Goal: Task Accomplishment & Management: Use online tool/utility

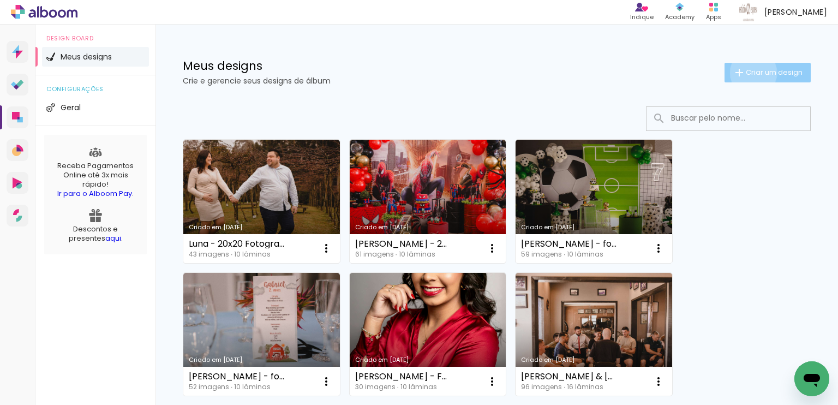
click at [746, 73] on span "Criar um design" at bounding box center [774, 72] width 57 height 7
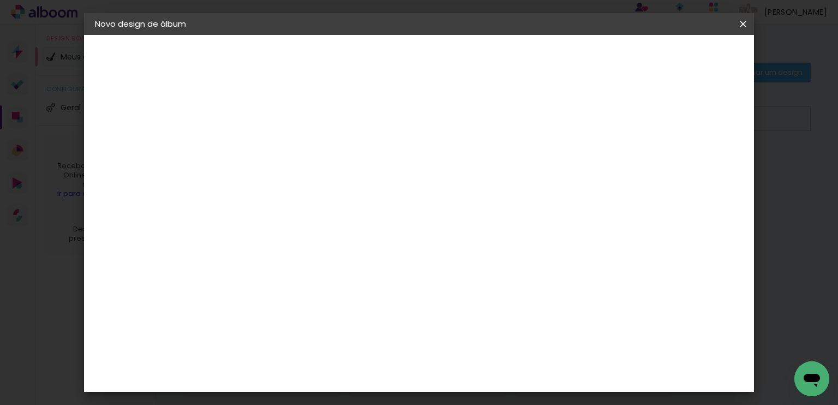
click at [273, 153] on input at bounding box center [273, 146] width 0 height 17
type input "Duda"
type paper-input "Duda"
type input "Duda & Jonat - 25x25 Couro"
type paper-input "Duda & Jonat - 25x25 Couro"
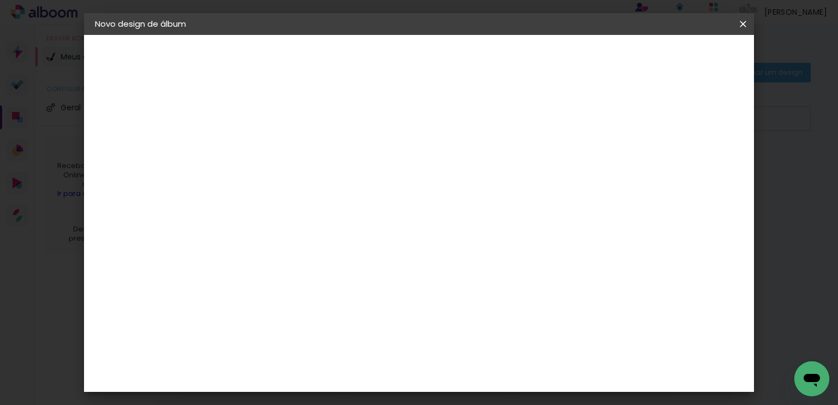
click at [0, 0] on header "Informações Dê um título ao seu álbum. Avançar" at bounding box center [0, 0] width 0 height 0
click at [0, 0] on slot "Avançar" at bounding box center [0, 0] width 0 height 0
click at [356, 205] on input at bounding box center [301, 208] width 110 height 14
type input "go"
type paper-input "go"
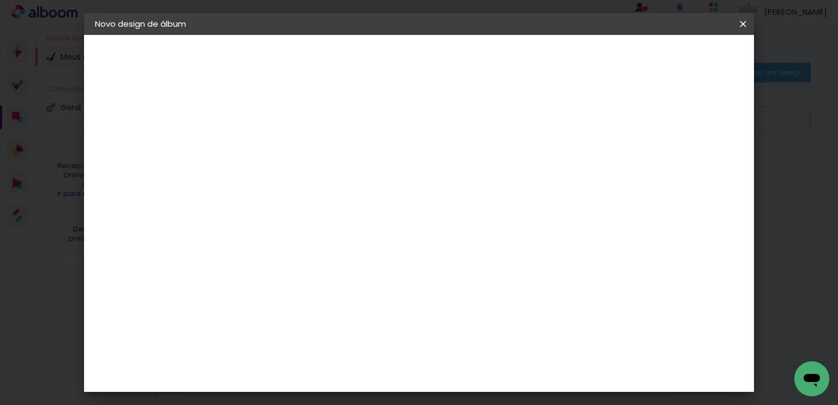
click at [292, 247] on div "Go image" at bounding box center [279, 248] width 27 height 17
click at [0, 0] on slot "Avançar" at bounding box center [0, 0] width 0 height 0
click at [316, 182] on input "text" at bounding box center [294, 190] width 43 height 17
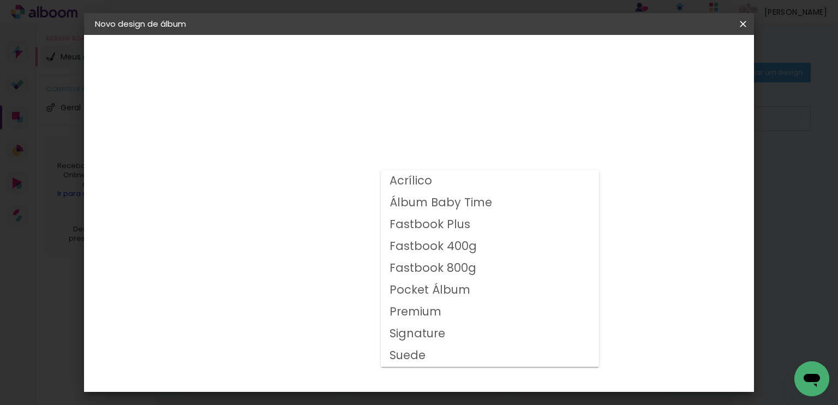
click at [0, 0] on slot "Fastbook 800g" at bounding box center [0, 0] width 0 height 0
type input "Fastbook 800g"
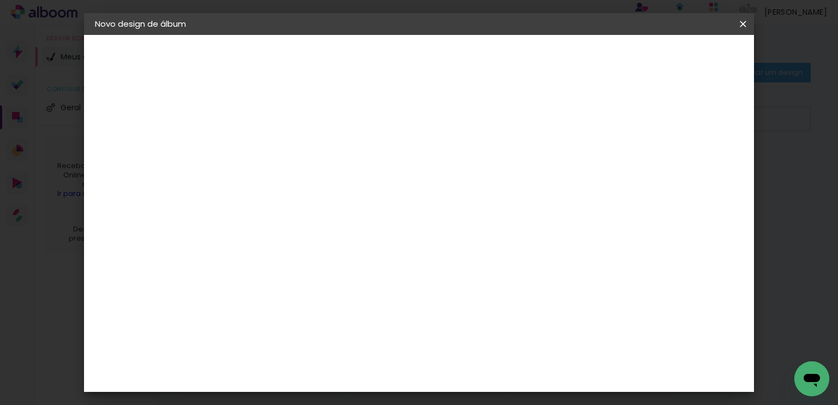
click at [407, 178] on input "Fastbook 800g" at bounding box center [340, 179] width 134 height 17
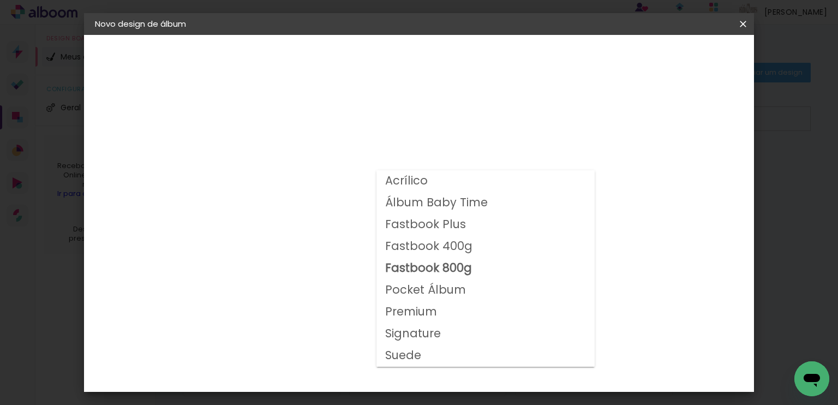
click at [312, 128] on div "Opções disponíveis Acrílico Álbum Baby Time Fastbook Plus Fastbook 400g Fastboo…" at bounding box center [347, 81] width 242 height 93
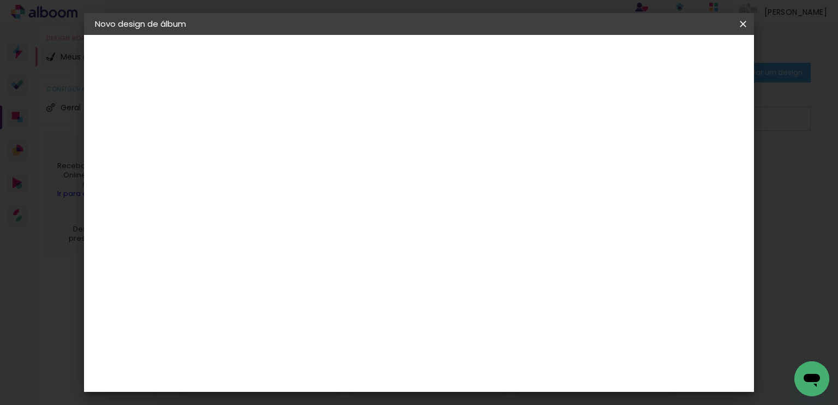
click at [112, 139] on img at bounding box center [106, 134] width 13 height 13
click at [303, 206] on input "go" at bounding box center [290, 208] width 88 height 14
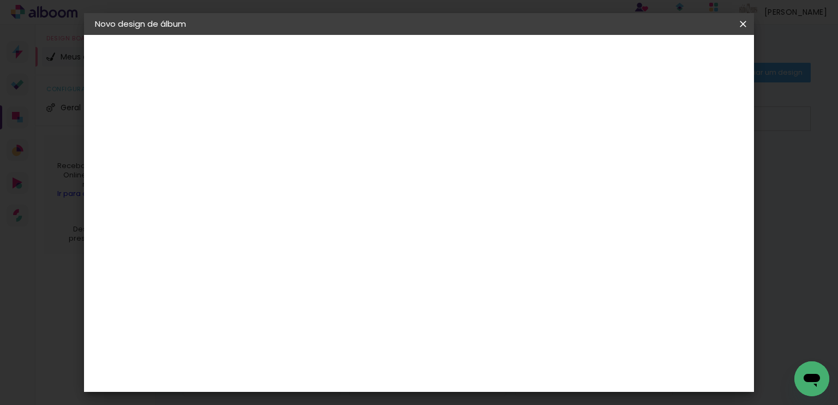
type input "pho"
type paper-input "pho"
click at [314, 357] on div "Photoalbum Universal" at bounding box center [292, 365] width 53 height 17
click at [448, 49] on paper-button "Avançar" at bounding box center [420, 58] width 53 height 19
click at [333, 193] on paper-input-container "Linha" at bounding box center [300, 191] width 63 height 28
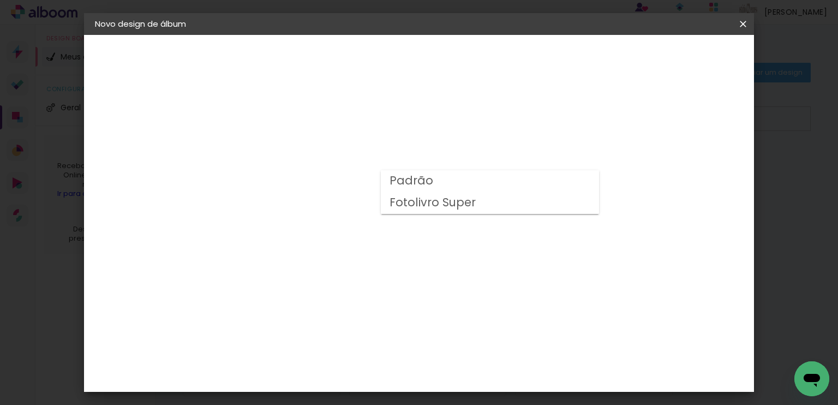
click at [484, 207] on paper-item "Fotolivro Super" at bounding box center [490, 203] width 218 height 22
click at [407, 176] on input "Fotolivro Super" at bounding box center [340, 179] width 134 height 17
click at [464, 181] on paper-item "Padrão" at bounding box center [485, 181] width 218 height 22
type input "Padrão"
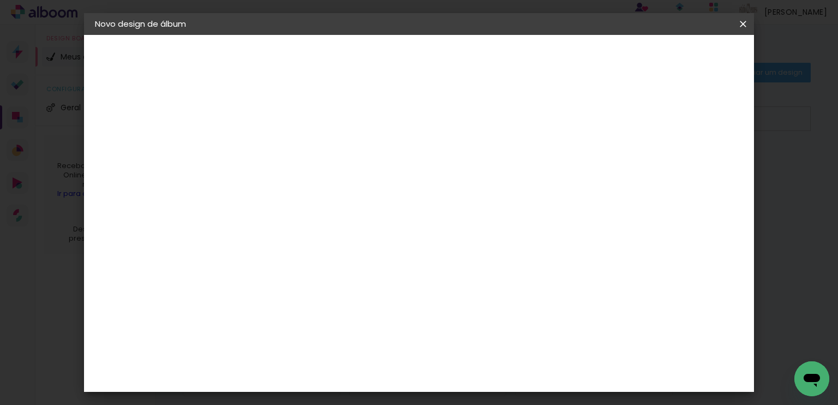
click at [387, 310] on span "25 × 25 cm" at bounding box center [367, 324] width 40 height 29
click at [0, 0] on slot "Avançar" at bounding box center [0, 0] width 0 height 0
click at [596, 63] on paper-button "Iniciar design" at bounding box center [559, 58] width 71 height 19
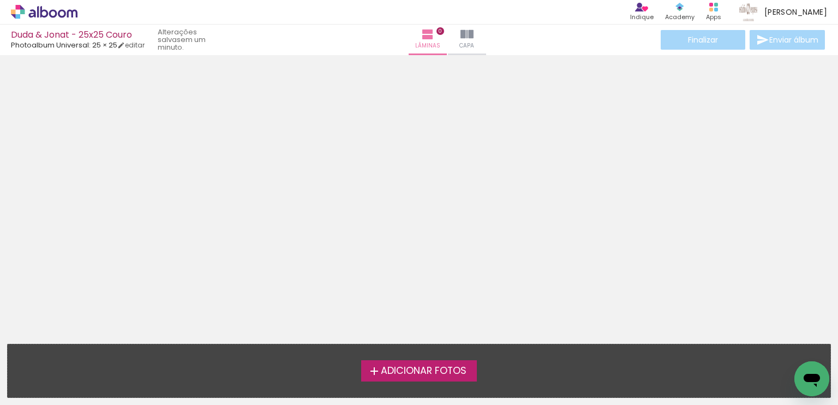
click at [439, 367] on span "Adicionar Fotos" at bounding box center [424, 371] width 86 height 10
click at [0, 0] on input "file" at bounding box center [0, 0] width 0 height 0
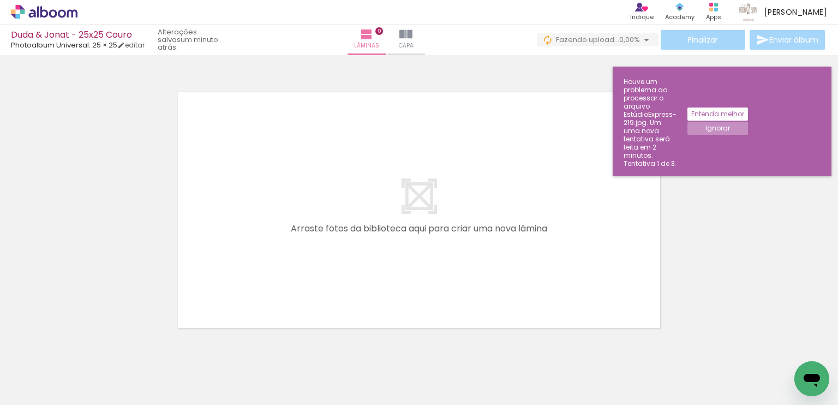
click at [748, 122] on paper-button "Ignorar" at bounding box center [717, 128] width 61 height 13
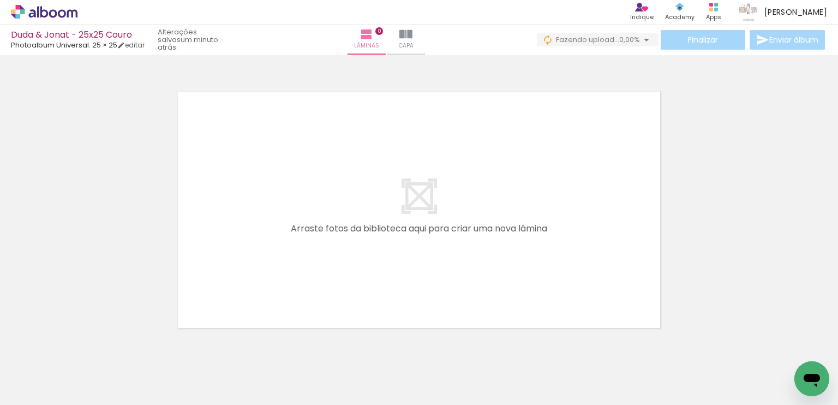
click at [50, 395] on span "Adicionar Fotos" at bounding box center [38, 390] width 33 height 12
click at [0, 0] on input "file" at bounding box center [0, 0] width 0 height 0
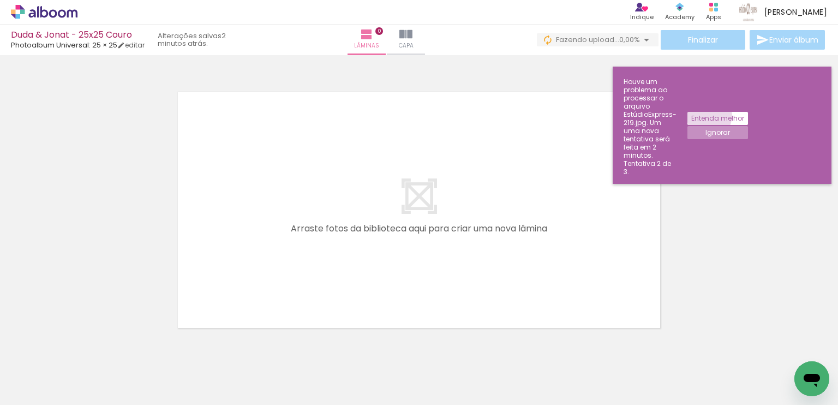
click at [0, 0] on slot "Entenda melhor" at bounding box center [0, 0] width 0 height 0
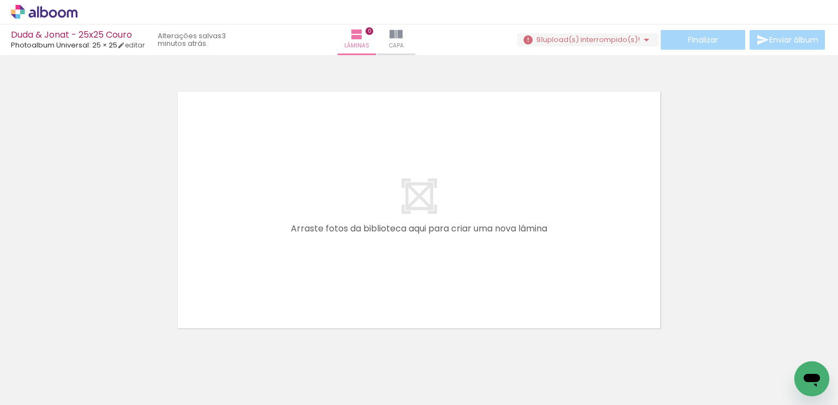
click at [87, 349] on iron-icon at bounding box center [85, 345] width 11 height 11
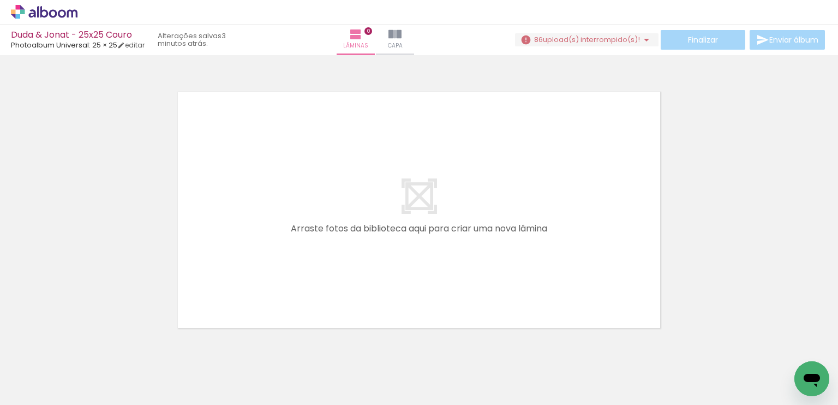
click at [87, 349] on iron-icon at bounding box center [85, 345] width 11 height 11
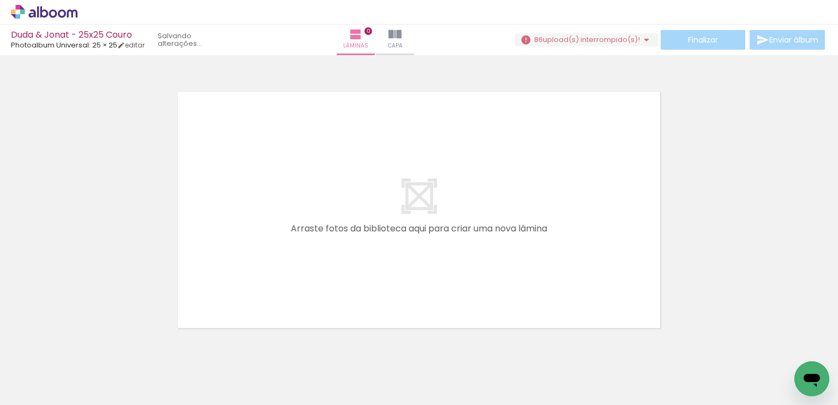
click at [87, 349] on iron-icon at bounding box center [85, 345] width 11 height 11
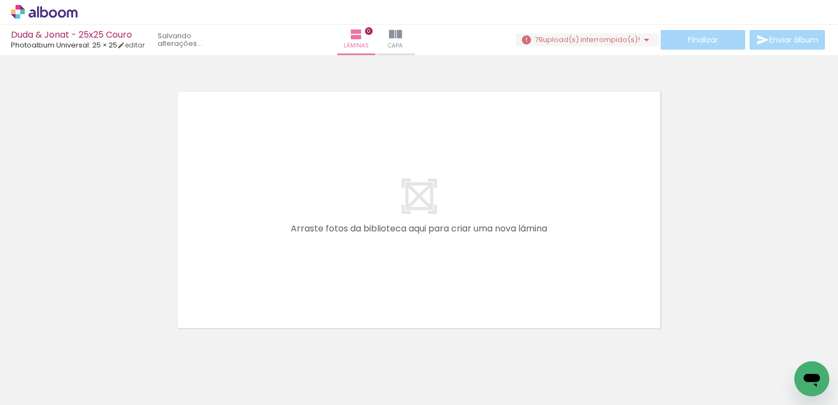
click at [87, 349] on iron-icon at bounding box center [85, 345] width 11 height 11
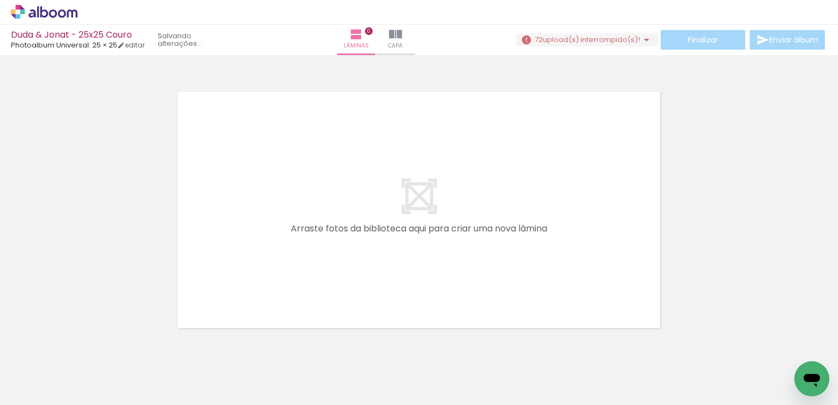
click at [87, 349] on iron-icon at bounding box center [85, 345] width 11 height 11
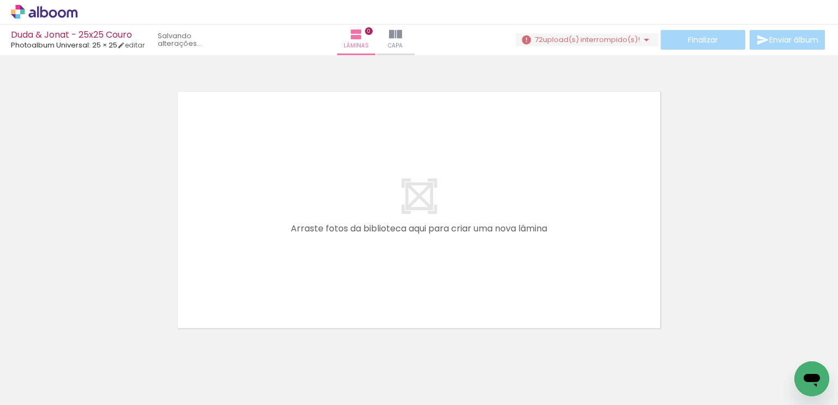
click at [87, 349] on iron-icon at bounding box center [85, 345] width 11 height 11
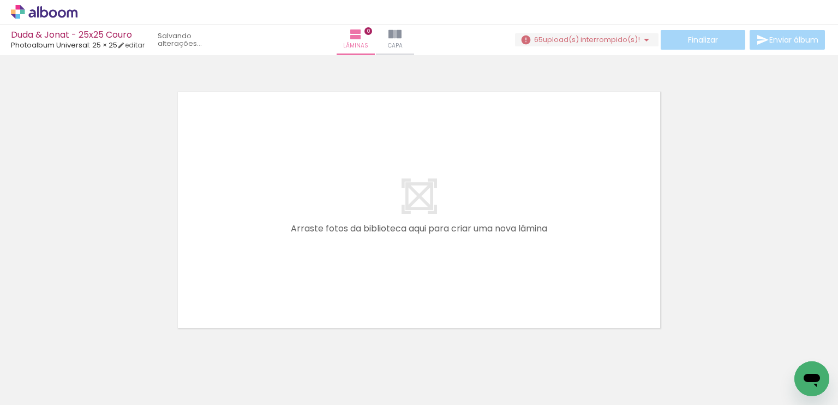
click at [87, 349] on iron-icon at bounding box center [85, 345] width 11 height 11
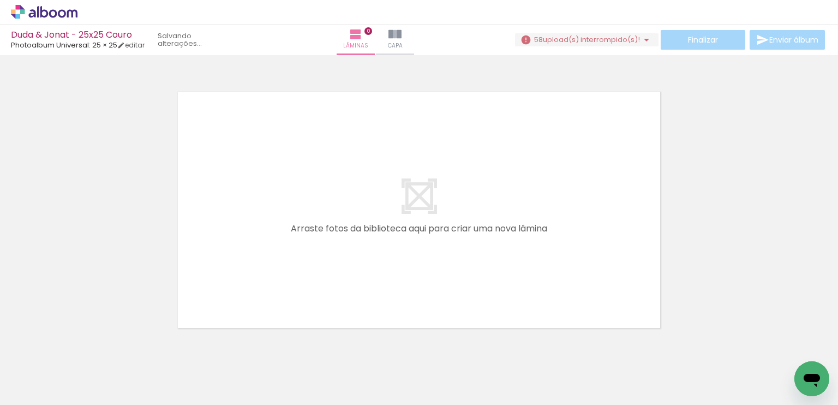
click at [87, 349] on iron-icon at bounding box center [85, 345] width 11 height 11
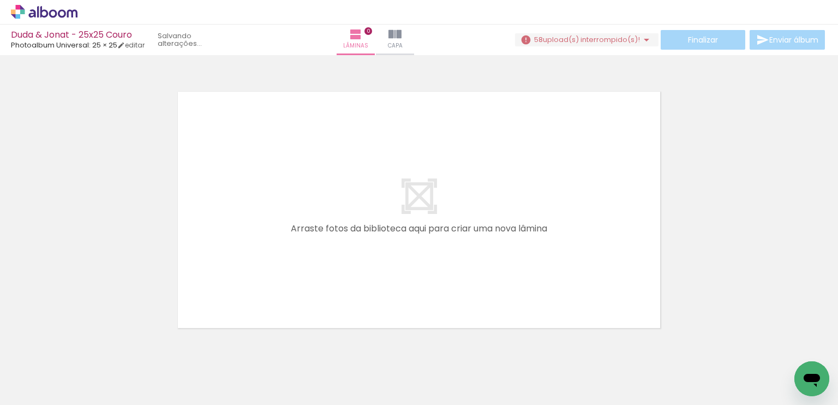
click at [87, 349] on iron-icon at bounding box center [85, 345] width 11 height 11
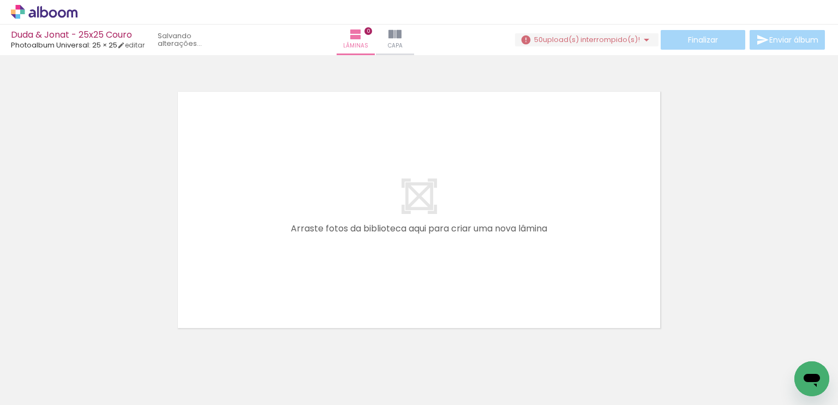
click at [87, 349] on iron-icon at bounding box center [85, 345] width 11 height 11
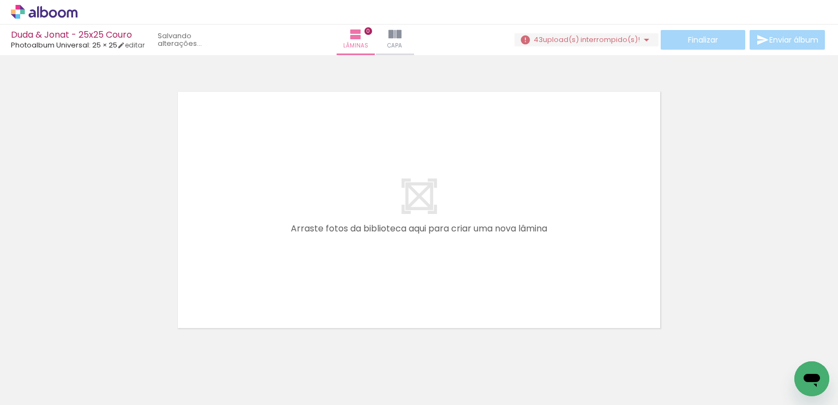
click at [87, 349] on iron-icon at bounding box center [85, 345] width 11 height 11
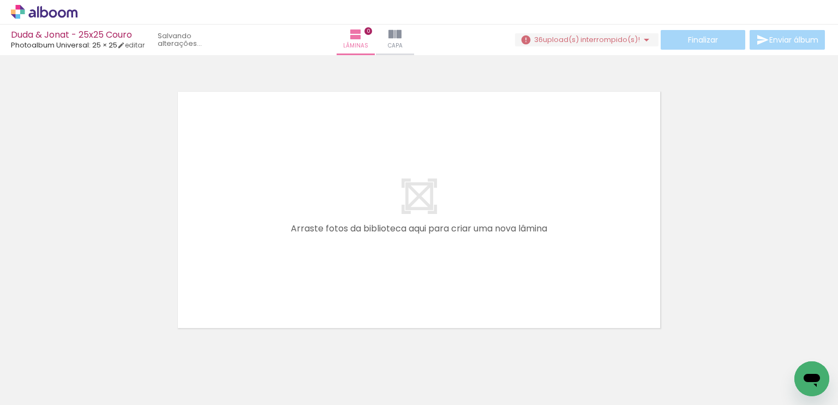
click at [87, 349] on iron-icon at bounding box center [85, 345] width 11 height 11
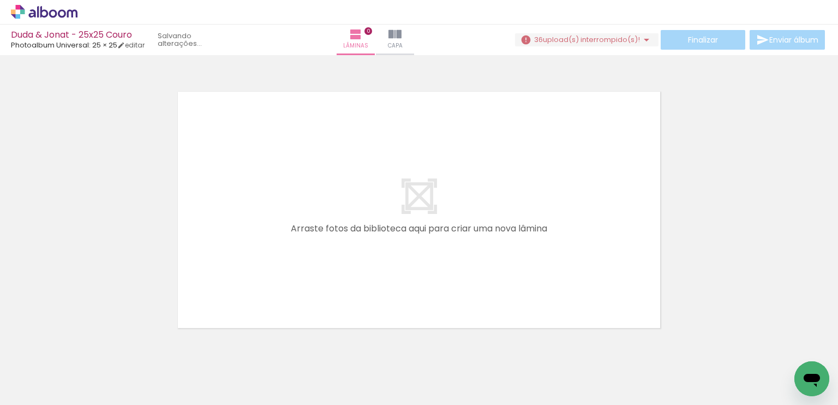
click at [87, 349] on iron-icon at bounding box center [85, 345] width 11 height 11
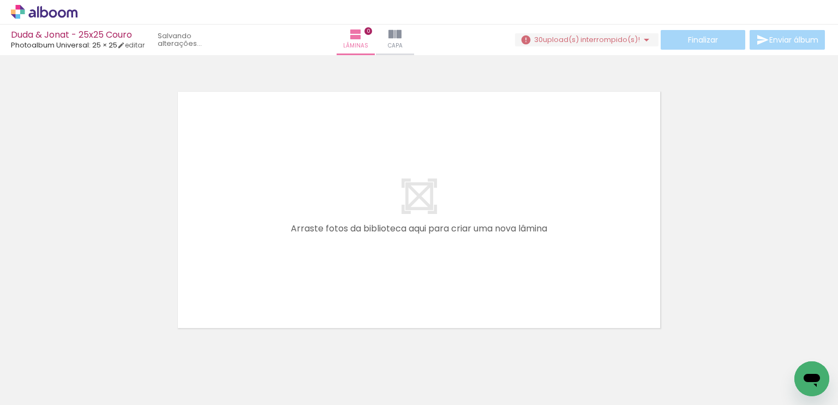
click at [87, 349] on iron-icon at bounding box center [85, 345] width 11 height 11
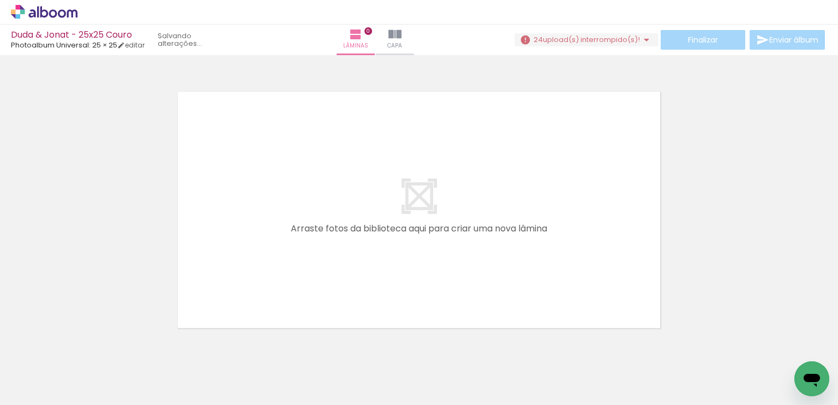
click at [87, 349] on iron-icon at bounding box center [85, 345] width 11 height 11
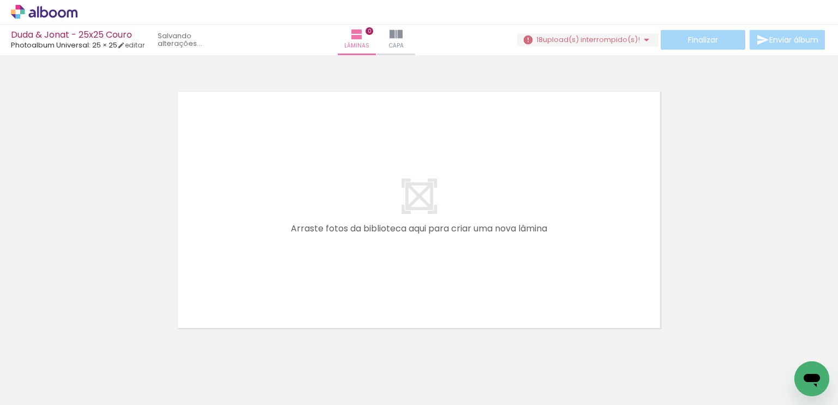
click at [87, 349] on iron-icon at bounding box center [85, 345] width 11 height 11
click at [91, 345] on iron-icon at bounding box center [85, 345] width 11 height 11
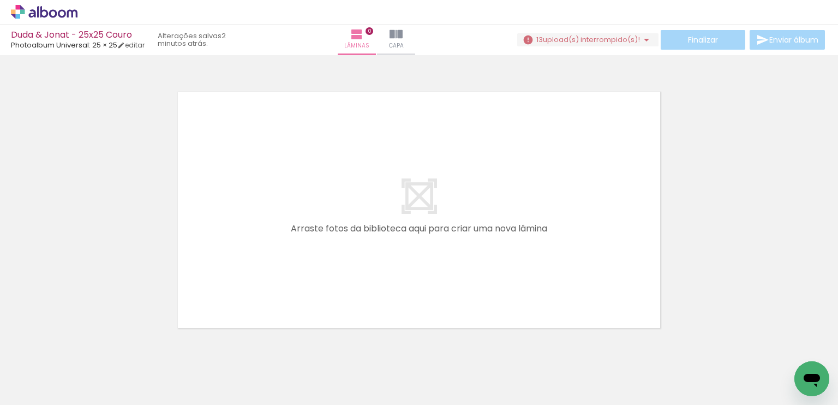
click at [91, 345] on iron-icon at bounding box center [85, 345] width 11 height 11
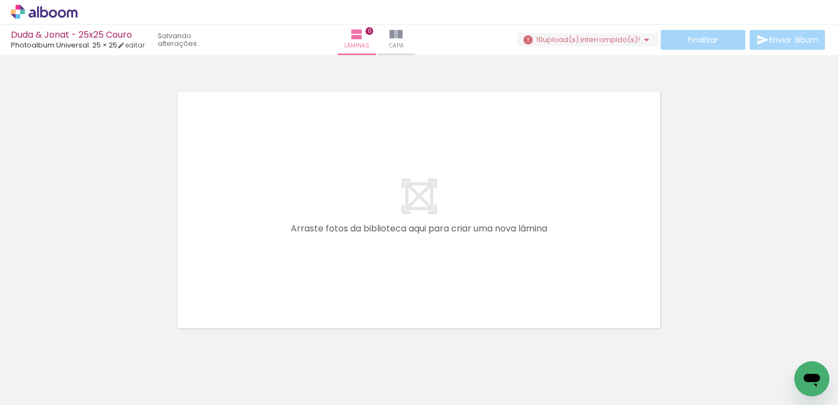
click at [91, 345] on iron-icon at bounding box center [85, 345] width 11 height 11
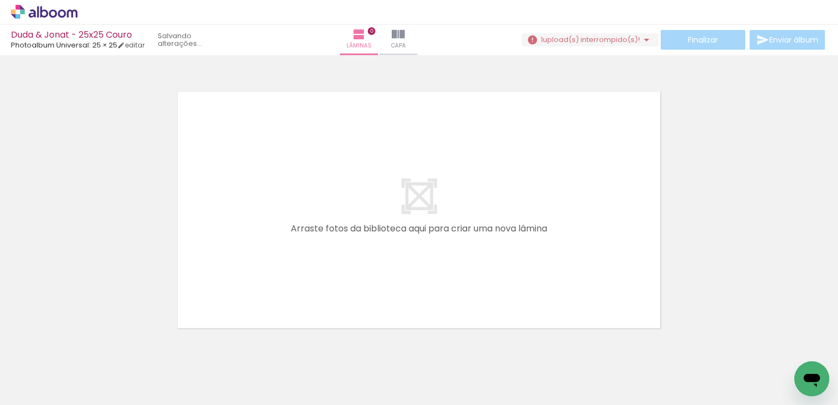
click at [91, 345] on iron-icon at bounding box center [85, 345] width 11 height 11
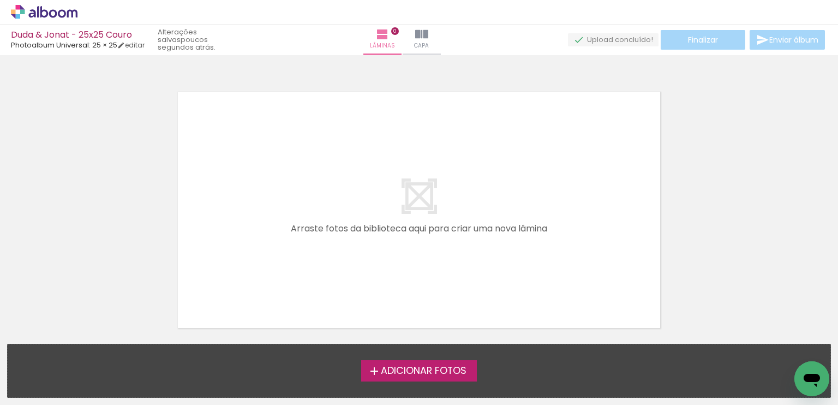
click at [455, 372] on span "Adicionar Fotos" at bounding box center [424, 371] width 86 height 10
click at [0, 0] on input "file" at bounding box center [0, 0] width 0 height 0
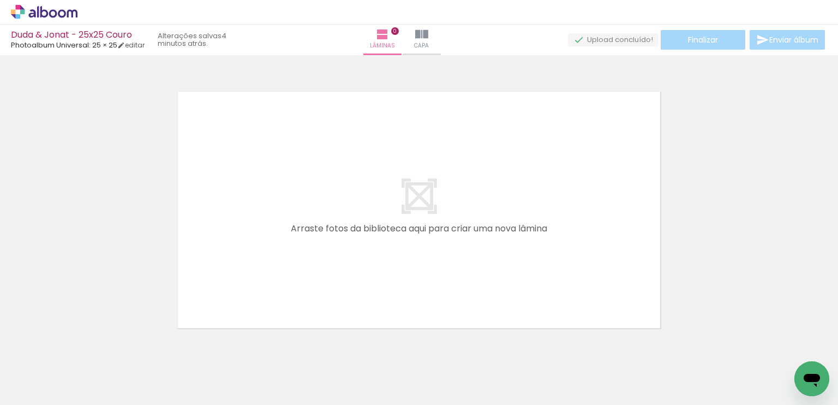
click at [736, 112] on div at bounding box center [419, 196] width 838 height 274
drag, startPoint x: 188, startPoint y: 43, endPoint x: 166, endPoint y: 36, distance: 22.3
click at [166, 36] on quentale-status "17 minutos atrás." at bounding box center [193, 40] width 86 height 24
click at [190, 36] on quentale-status "17 minutos atrás." at bounding box center [193, 40] width 86 height 24
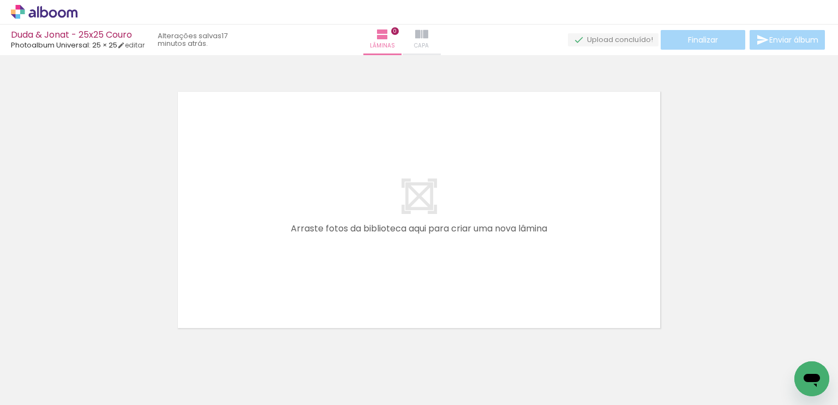
click at [428, 30] on iron-icon at bounding box center [421, 34] width 13 height 13
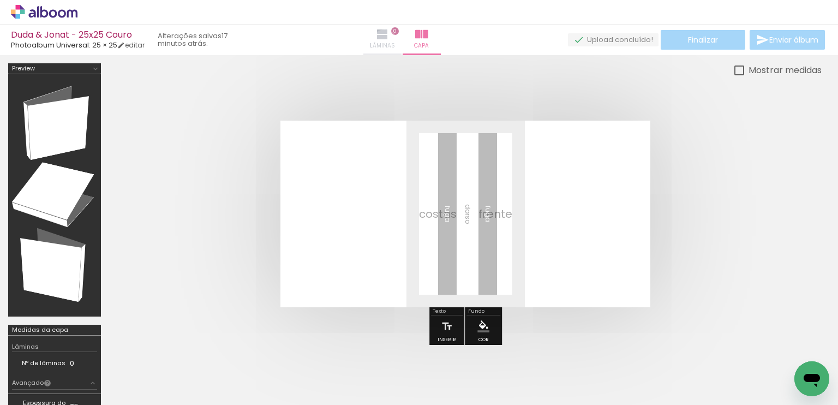
click at [395, 43] on span "Lâminas" at bounding box center [382, 46] width 25 height 10
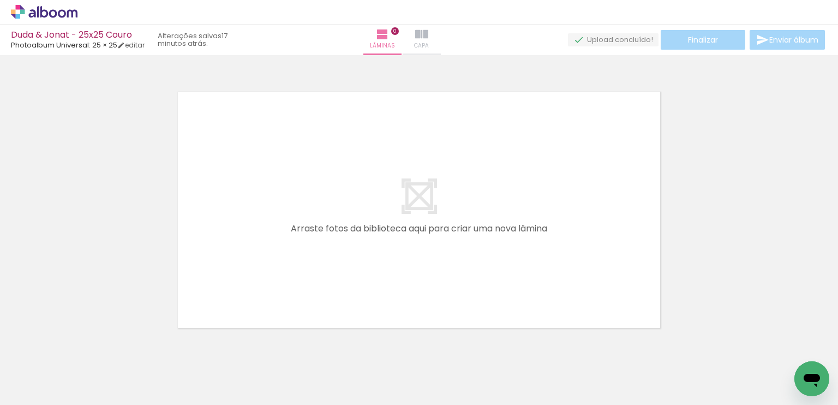
click at [428, 32] on iron-icon at bounding box center [421, 34] width 13 height 13
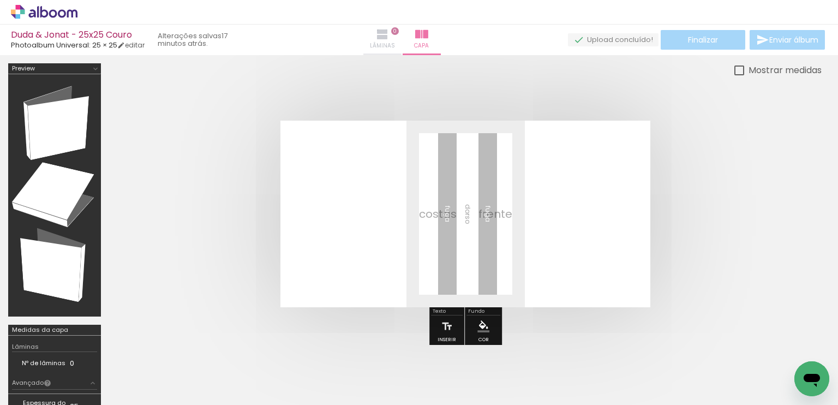
click at [389, 37] on iron-icon at bounding box center [382, 34] width 13 height 13
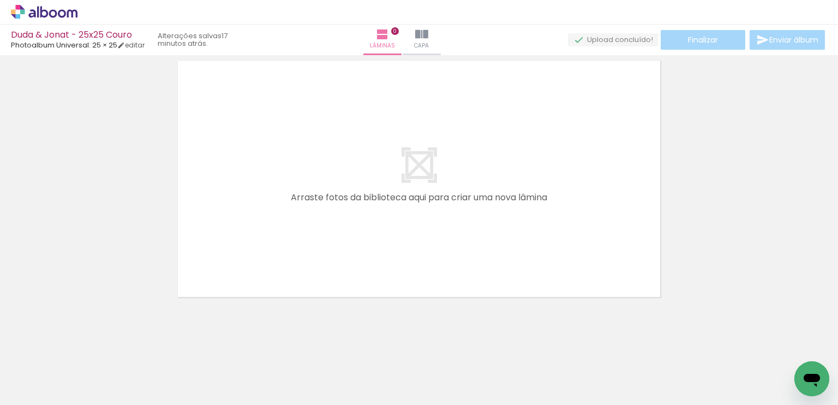
scroll to position [34, 0]
click at [388, 193] on quentale-layouter at bounding box center [419, 176] width 492 height 246
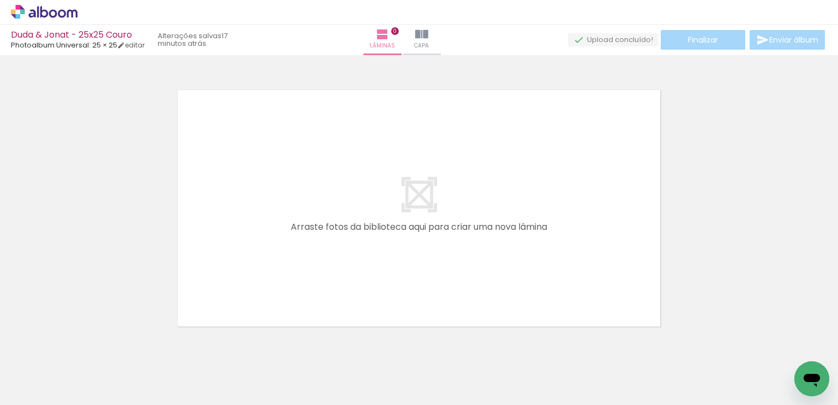
scroll to position [0, 0]
click at [90, 154] on div at bounding box center [419, 196] width 838 height 274
